Goal: Task Accomplishment & Management: Use online tool/utility

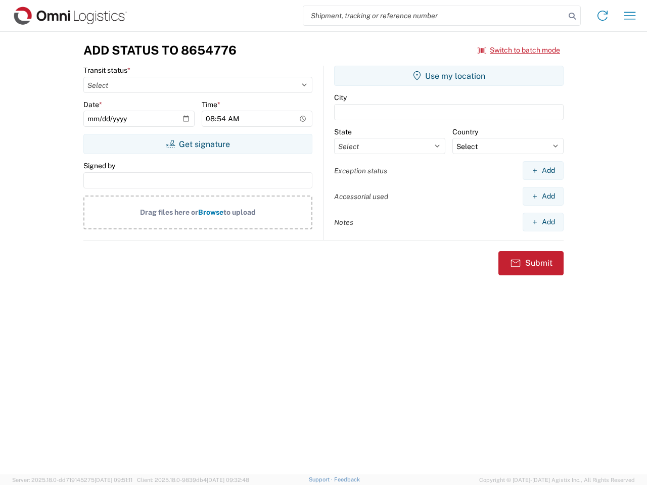
click at [434, 16] on input "search" at bounding box center [434, 15] width 262 height 19
click at [572, 16] on icon at bounding box center [572, 16] width 14 height 14
click at [603, 16] on icon at bounding box center [603, 16] width 16 height 16
click at [630, 16] on icon "button" at bounding box center [630, 16] width 12 height 8
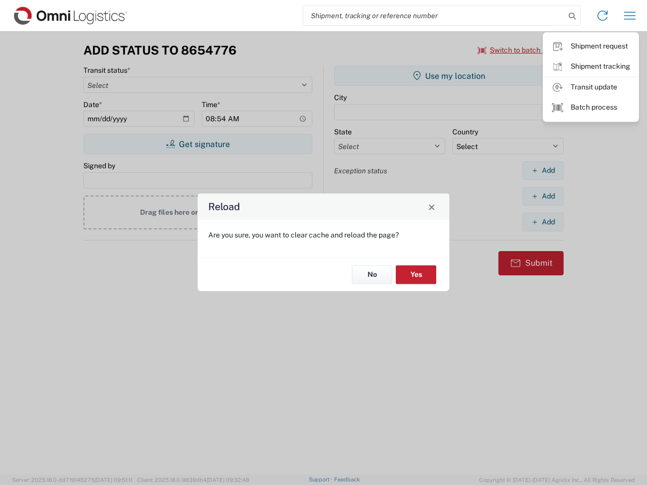
click at [519, 50] on div "Reload Are you sure, you want to clear cache and reload the page? No Yes" at bounding box center [323, 242] width 647 height 485
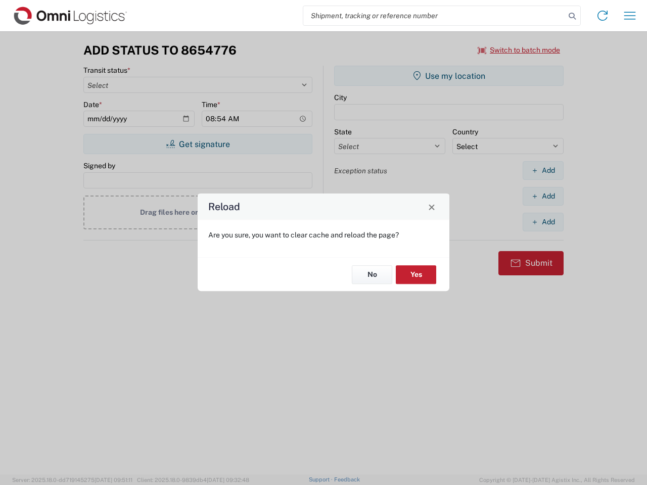
click at [198, 144] on div "Reload Are you sure, you want to clear cache and reload the page? No Yes" at bounding box center [323, 242] width 647 height 485
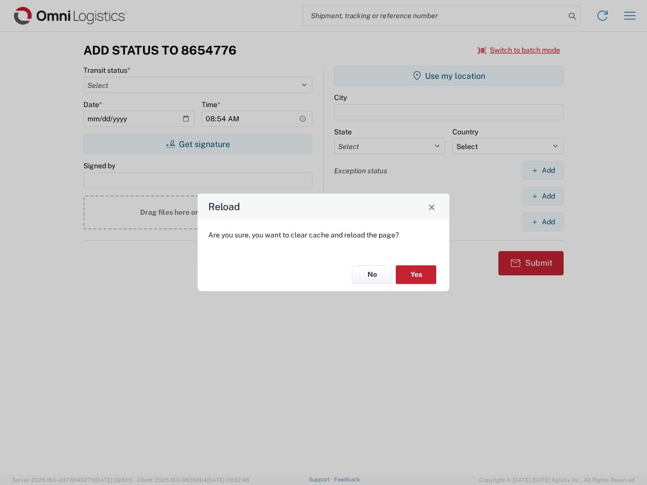
click at [449, 76] on div "Reload Are you sure, you want to clear cache and reload the page? No Yes" at bounding box center [323, 242] width 647 height 485
click at [543, 170] on div "Reload Are you sure, you want to clear cache and reload the page? No Yes" at bounding box center [323, 242] width 647 height 485
click at [543, 196] on div "Reload Are you sure, you want to clear cache and reload the page? No Yes" at bounding box center [323, 242] width 647 height 485
click at [543, 222] on div "Reload Are you sure, you want to clear cache and reload the page? No Yes" at bounding box center [323, 242] width 647 height 485
